Goal: Information Seeking & Learning: Learn about a topic

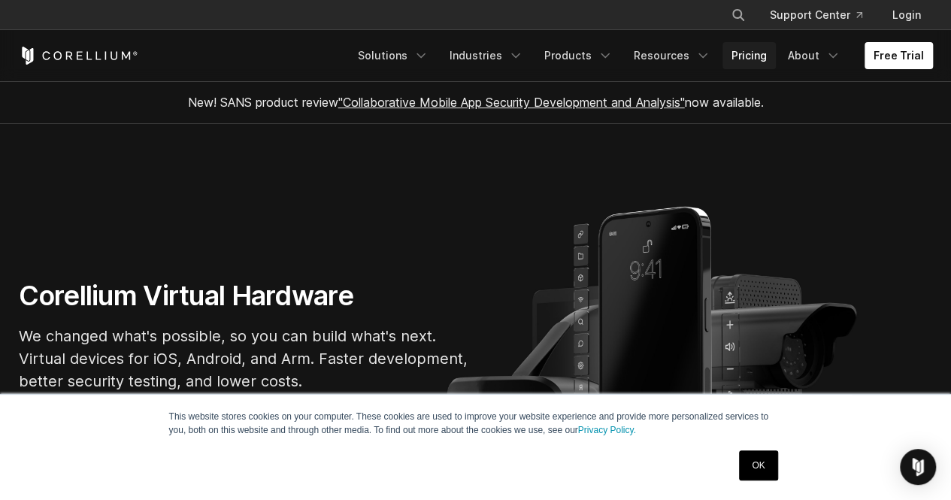
click at [754, 56] on link "Pricing" at bounding box center [749, 55] width 53 height 27
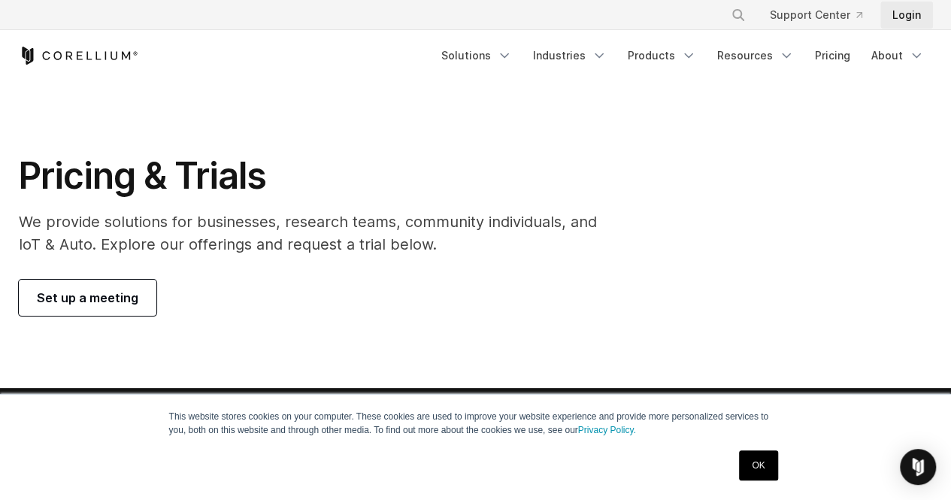
click at [900, 17] on link "Login" at bounding box center [907, 15] width 53 height 27
click at [824, 57] on link "Pricing" at bounding box center [832, 55] width 53 height 27
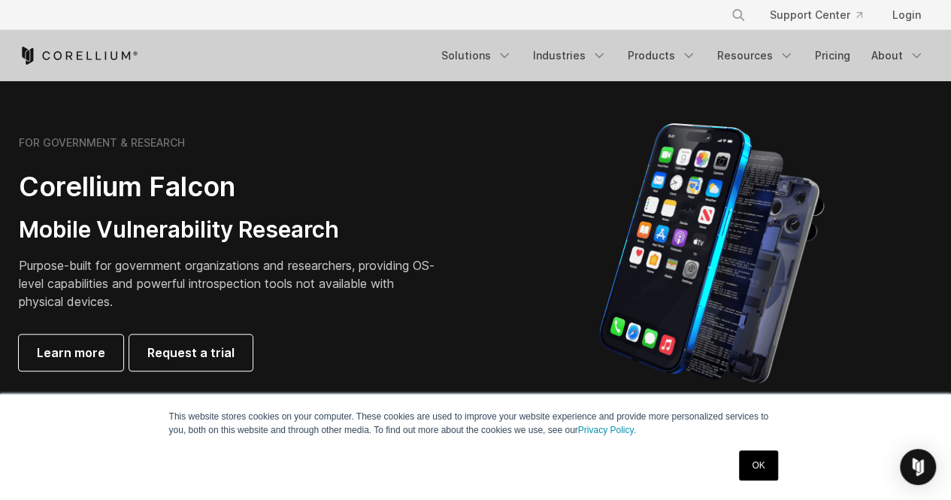
scroll to position [747, 0]
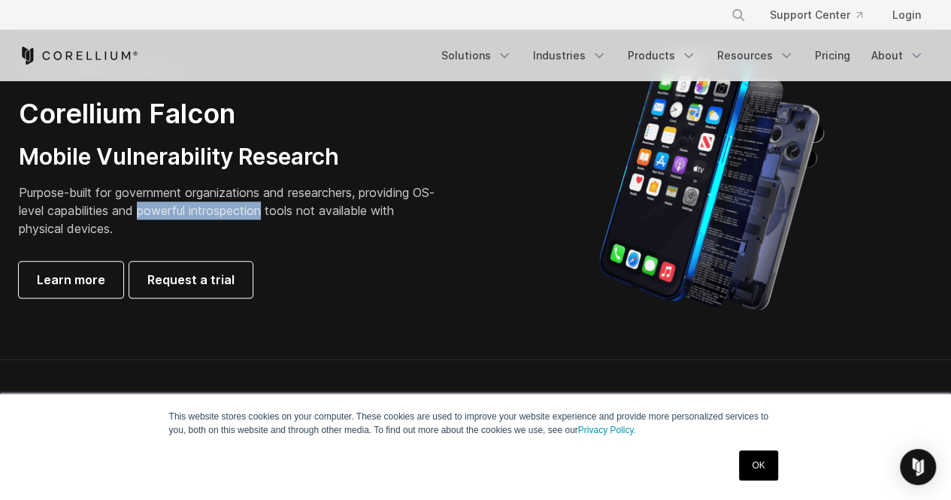
drag, startPoint x: 167, startPoint y: 202, endPoint x: 326, endPoint y: 205, distance: 159.5
click at [326, 205] on p "Purpose-built for government organizations and researchers, providing OS-level …" at bounding box center [229, 211] width 421 height 54
click at [364, 211] on p "Purpose-built for government organizations and researchers, providing OS-level …" at bounding box center [229, 211] width 421 height 54
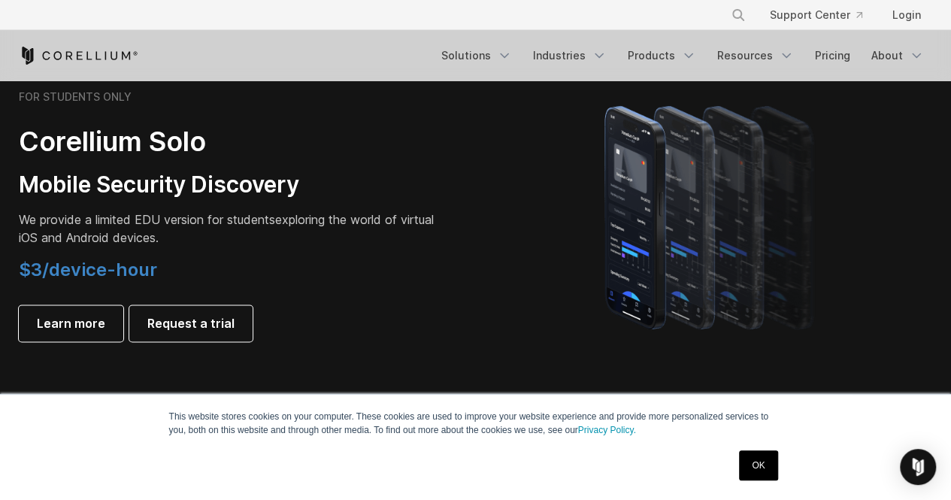
scroll to position [1073, 0]
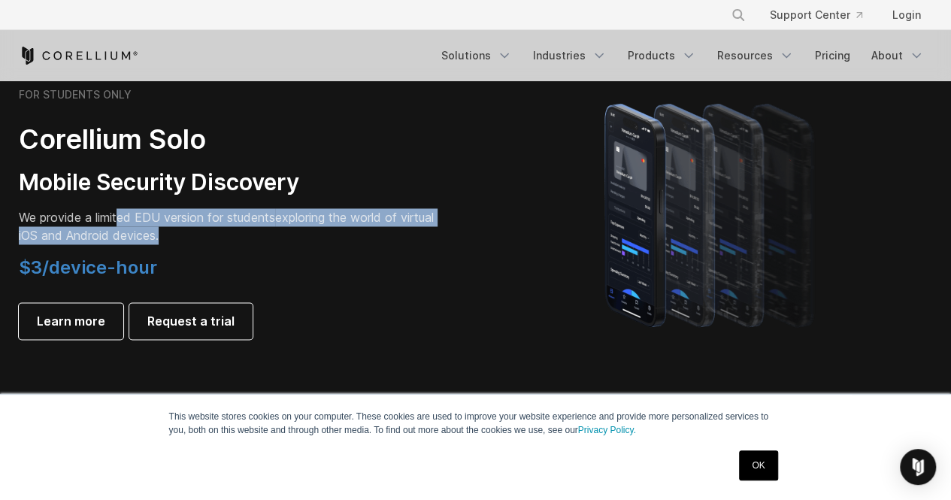
drag, startPoint x: 120, startPoint y: 217, endPoint x: 398, endPoint y: 244, distance: 278.8
click at [404, 241] on p "We provide a limited EDU version for students exploring the world of virtual iO…" at bounding box center [229, 226] width 421 height 36
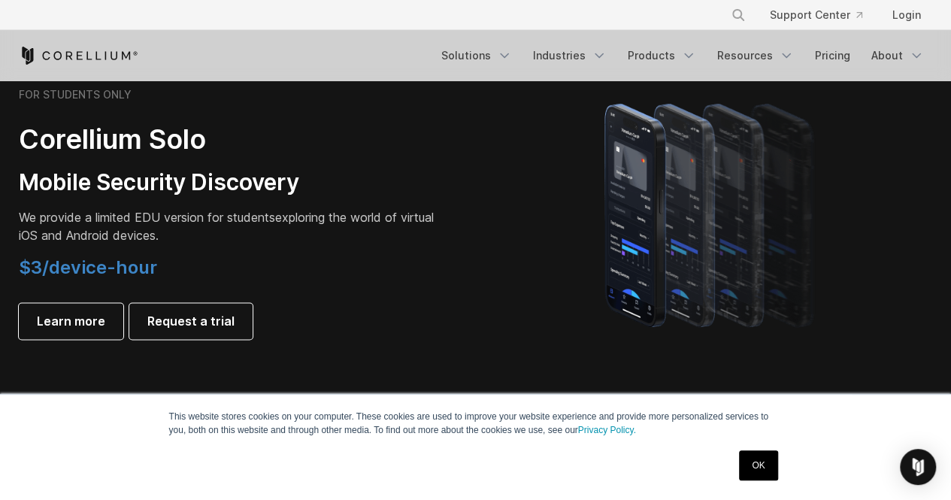
drag, startPoint x: 372, startPoint y: 251, endPoint x: 363, endPoint y: 250, distance: 9.1
click at [372, 251] on div "FOR STUDENTS ONLY Corellium Solo Mobile Security Discovery We provide a limited…" at bounding box center [229, 213] width 421 height 251
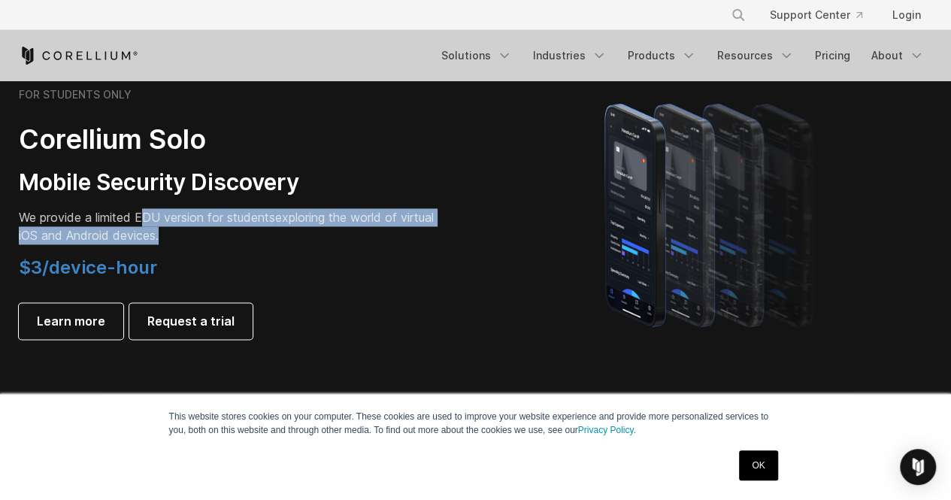
drag, startPoint x: 290, startPoint y: 234, endPoint x: 131, endPoint y: 196, distance: 164.0
click at [131, 196] on div "FOR STUDENTS ONLY Corellium Solo Mobile Security Discovery We provide a limited…" at bounding box center [229, 213] width 421 height 251
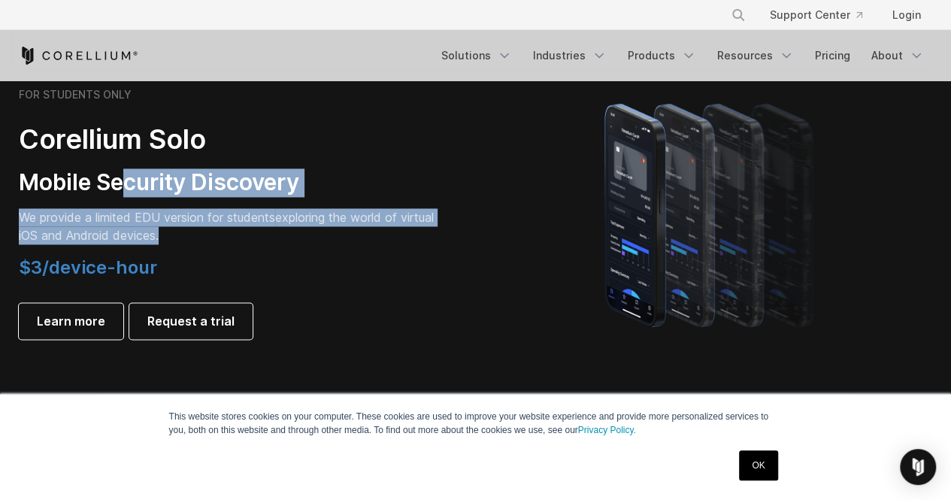
click at [158, 232] on p "We provide a limited EDU version for students exploring the world of virtual iO…" at bounding box center [229, 226] width 421 height 36
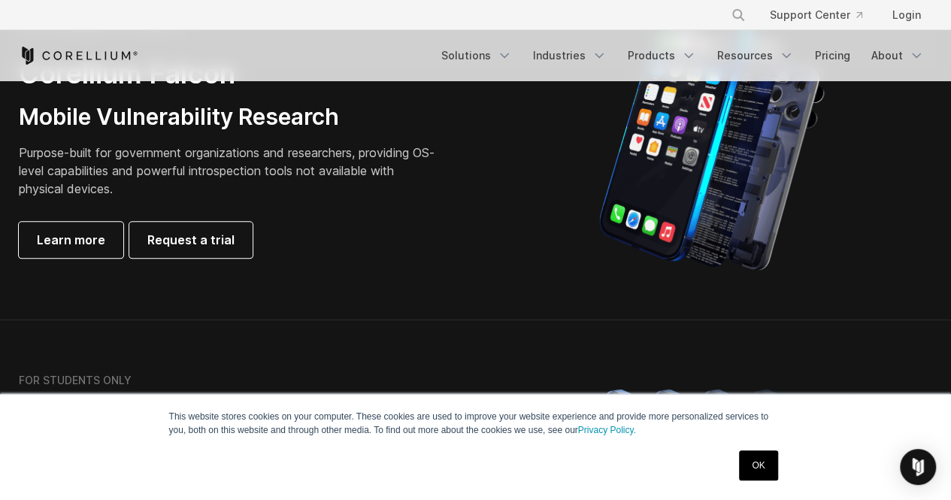
scroll to position [797, 0]
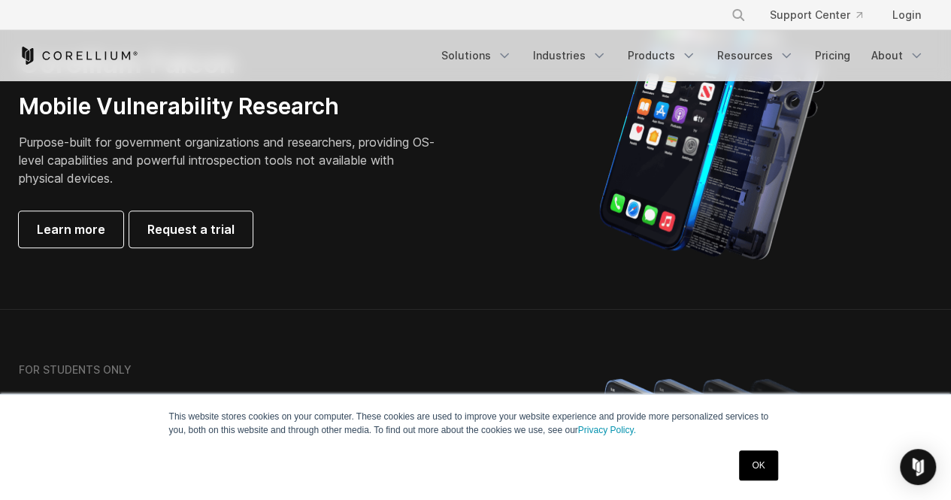
click at [131, 118] on h3 "Mobile Vulnerability Research" at bounding box center [229, 107] width 421 height 29
click at [89, 230] on span "Learn more" at bounding box center [71, 229] width 68 height 18
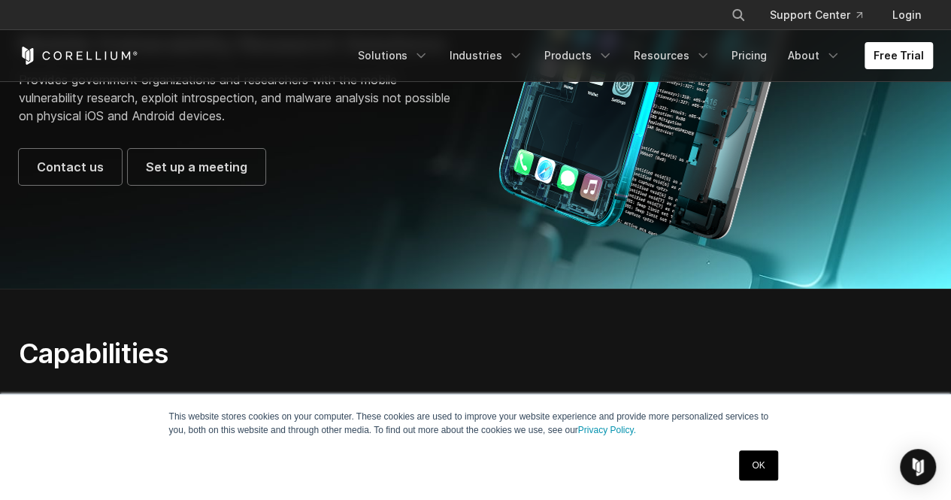
scroll to position [198, 0]
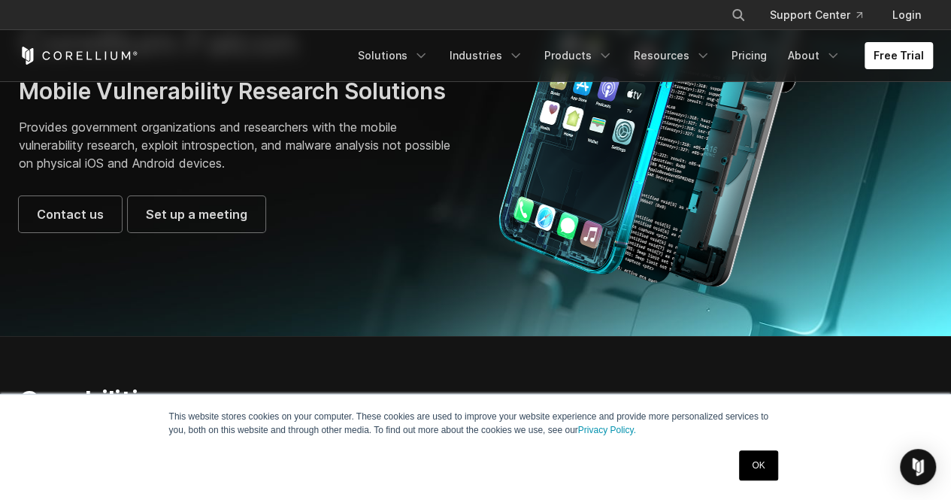
click at [749, 476] on link "OK" at bounding box center [758, 466] width 38 height 30
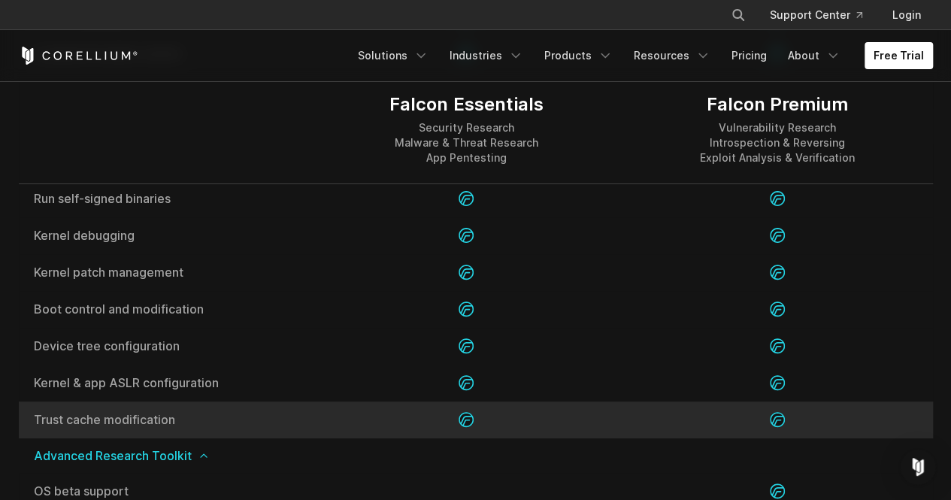
scroll to position [2863, 0]
